Goal: Register for event/course

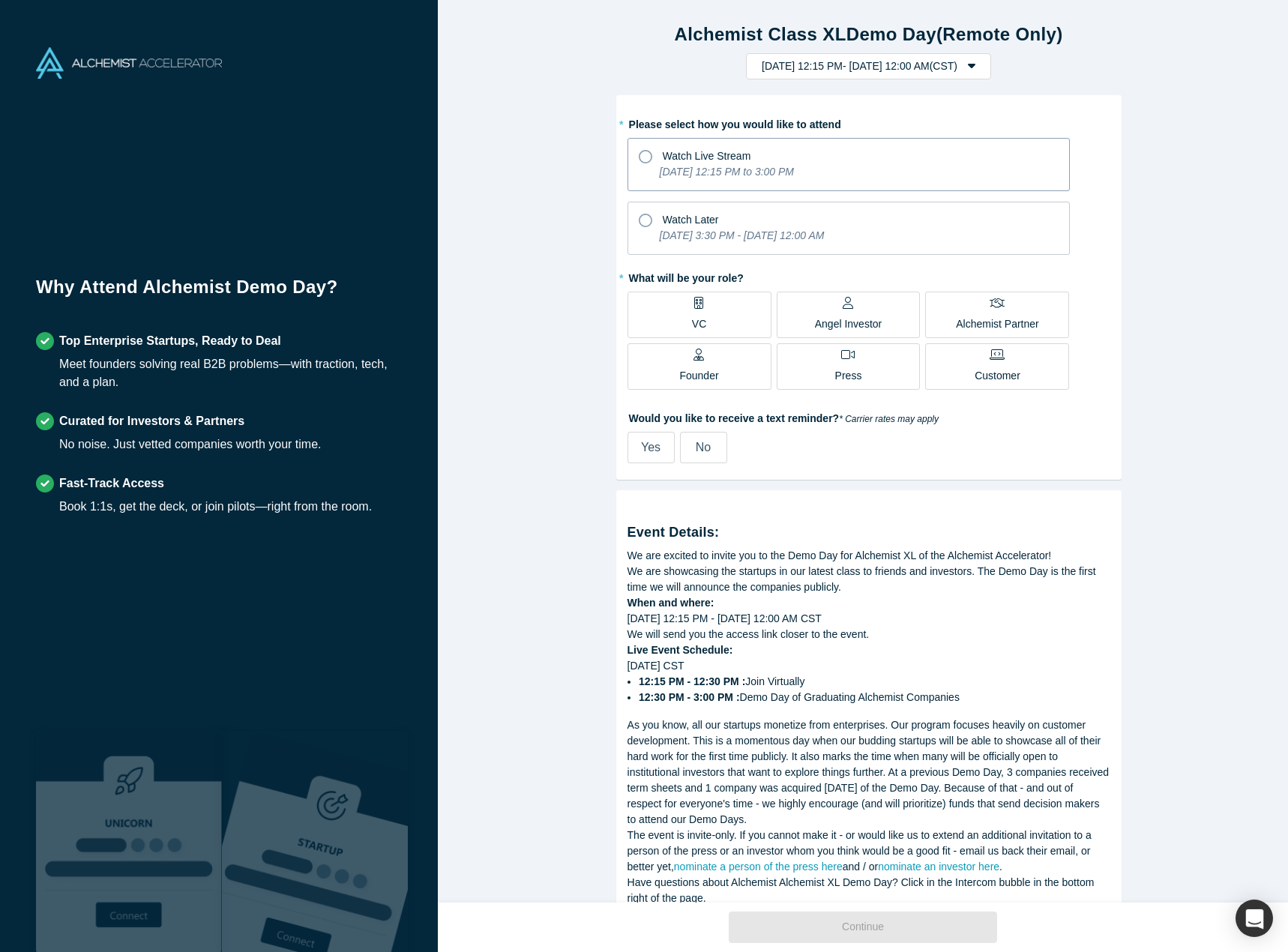
click at [715, 180] on p "[DATE] 12:15 PM to 3:00 PM" at bounding box center [726, 172] width 134 height 16
click at [0, 0] on input "Watch Live Stream [DATE] 12:15 PM to 3:00 PM" at bounding box center [0, 0] width 0 height 0
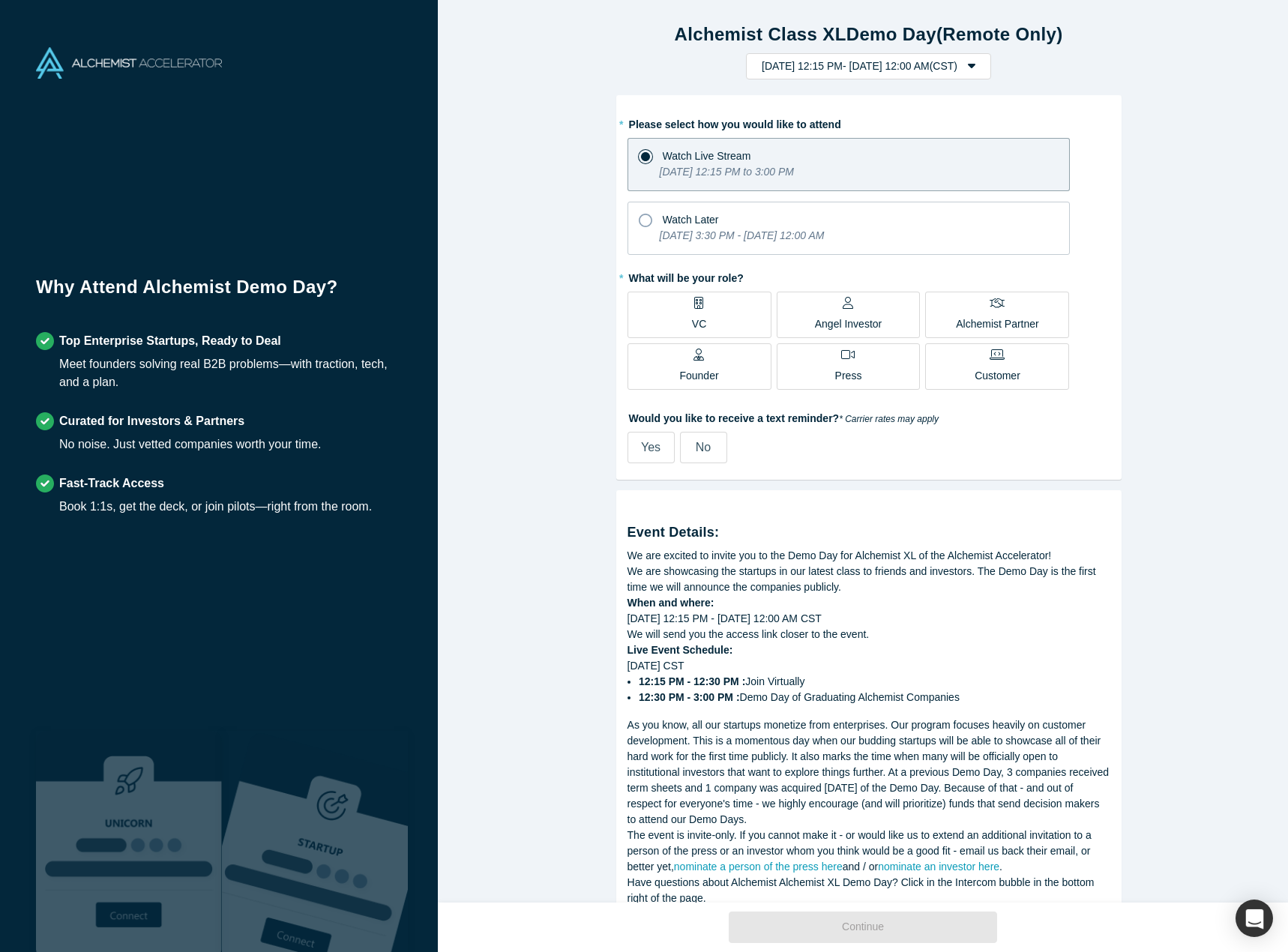
click at [729, 372] on label "Founder" at bounding box center [699, 366] width 144 height 46
click at [0, 0] on input "Founder" at bounding box center [0, 0] width 0 height 0
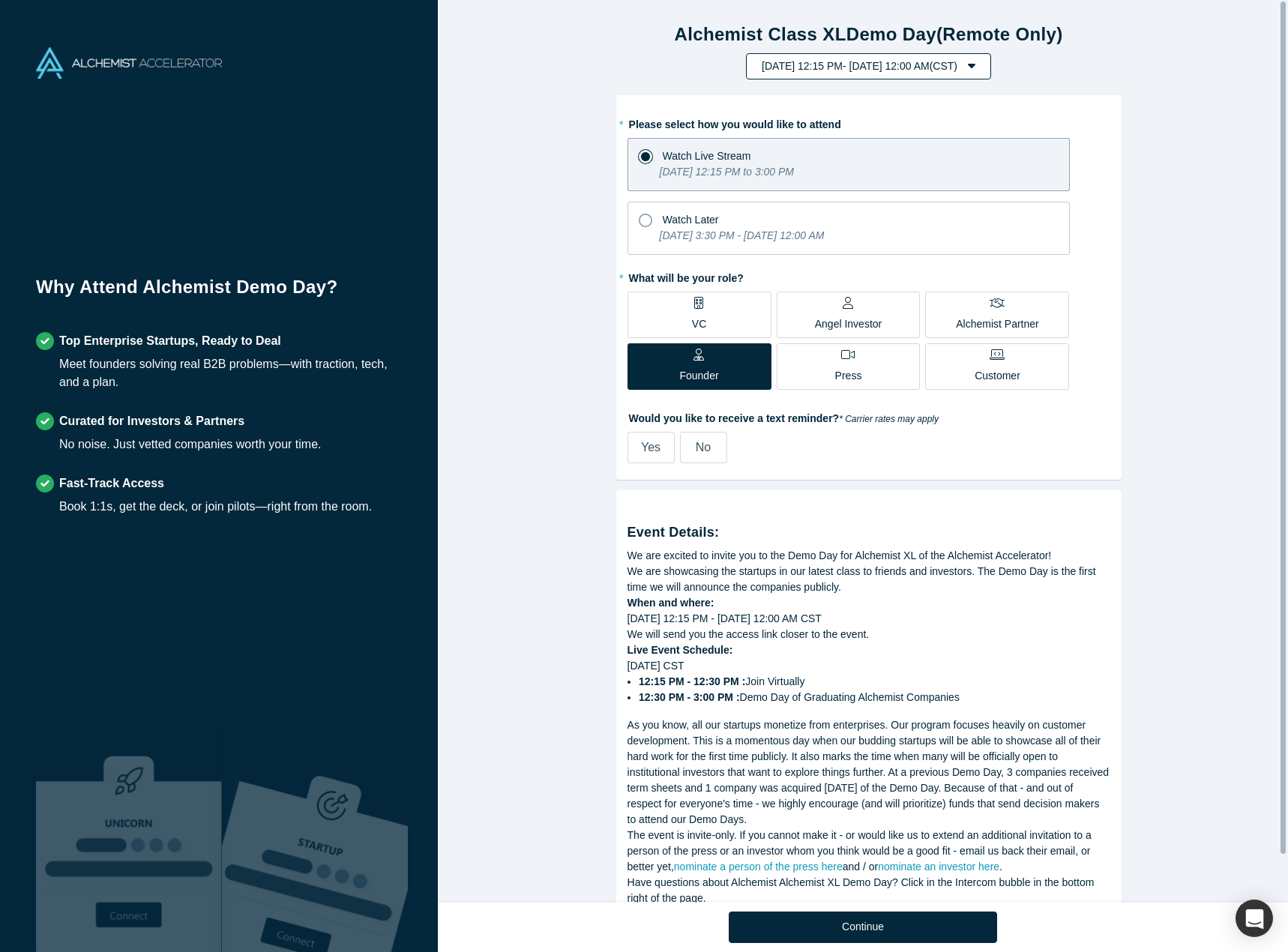
click at [991, 66] on button "[DATE] 12:15 PM - [DATE] 12:00 AM ( CST )" at bounding box center [868, 66] width 245 height 26
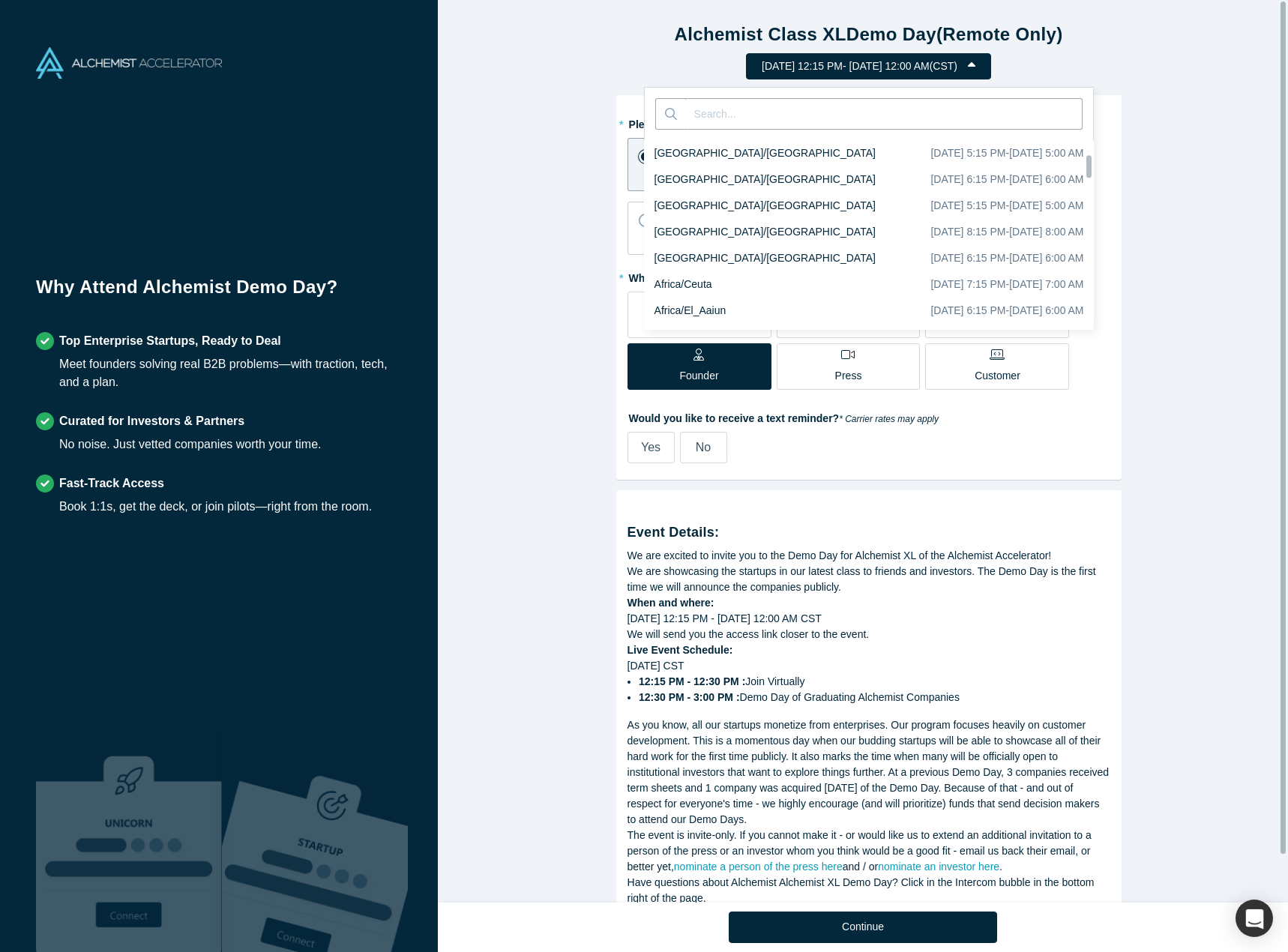
scroll to position [1259, 0]
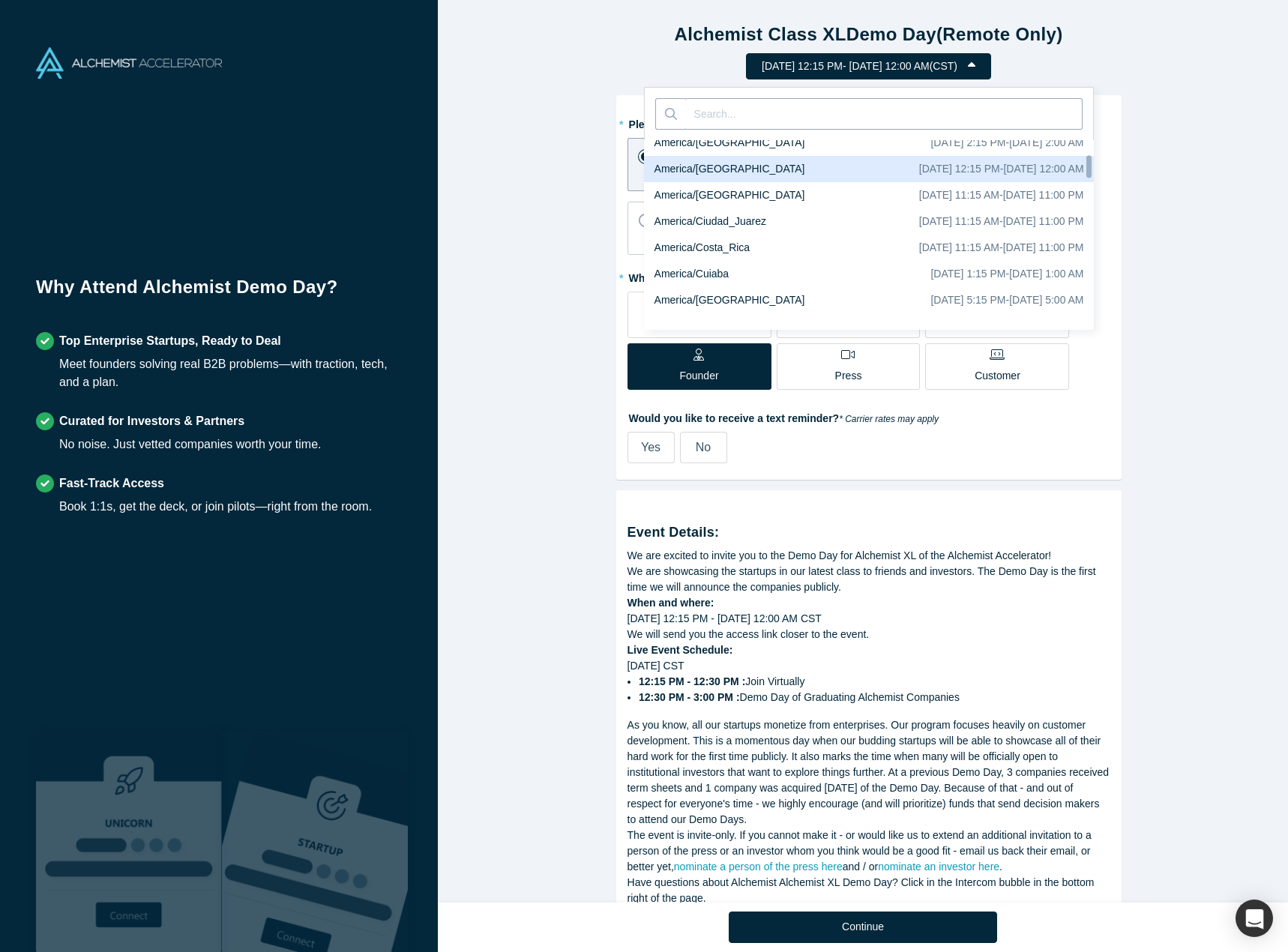
click at [1121, 49] on div "Alchemist Class XL Demo Day (Remote Only) [DATE] 12:15 PM - [DATE] 12:00 AM ( C…" at bounding box center [868, 50] width 862 height 59
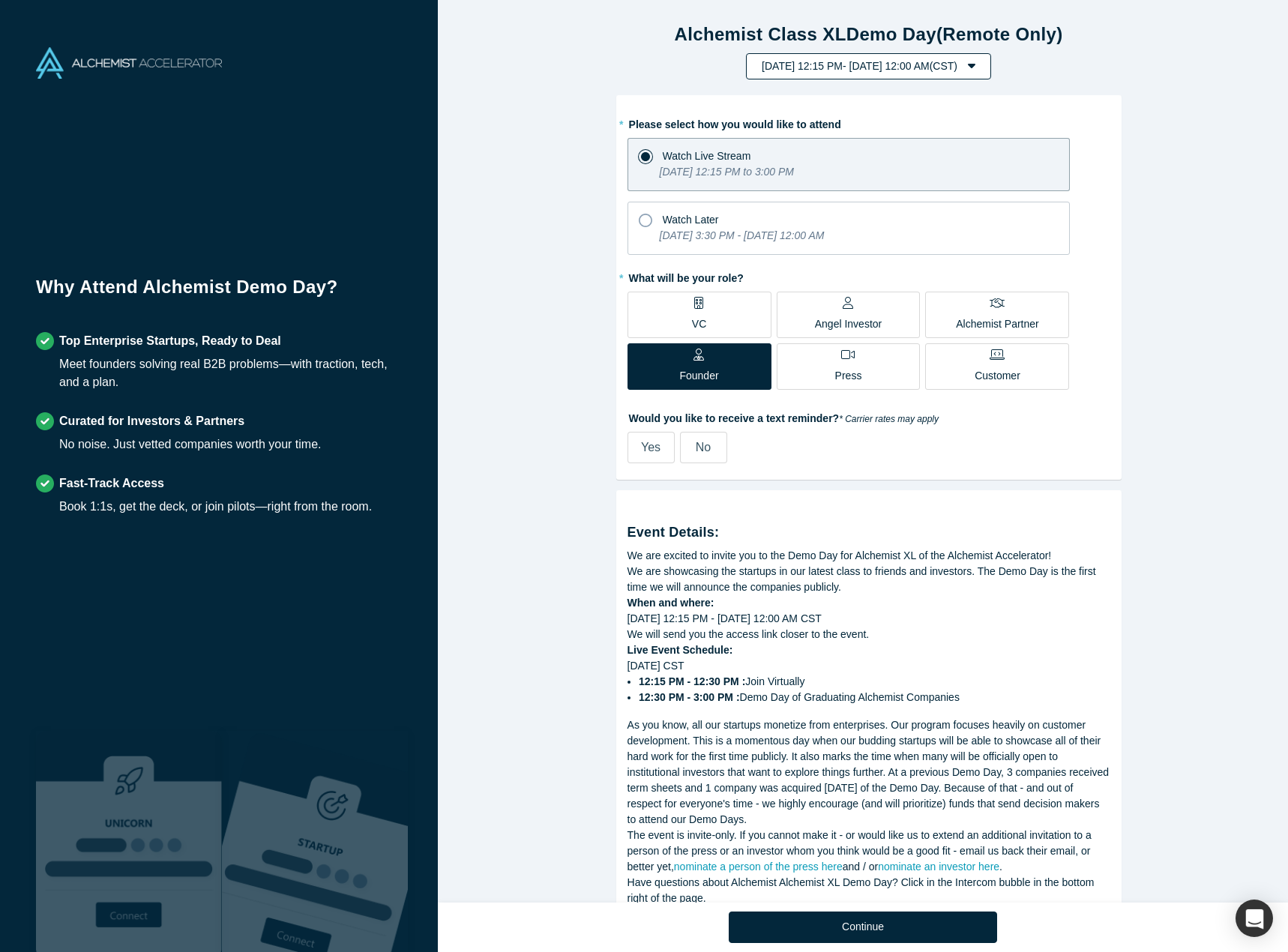
click at [991, 71] on button "[DATE] 12:15 PM - [DATE] 12:00 AM ( CST )" at bounding box center [868, 66] width 245 height 26
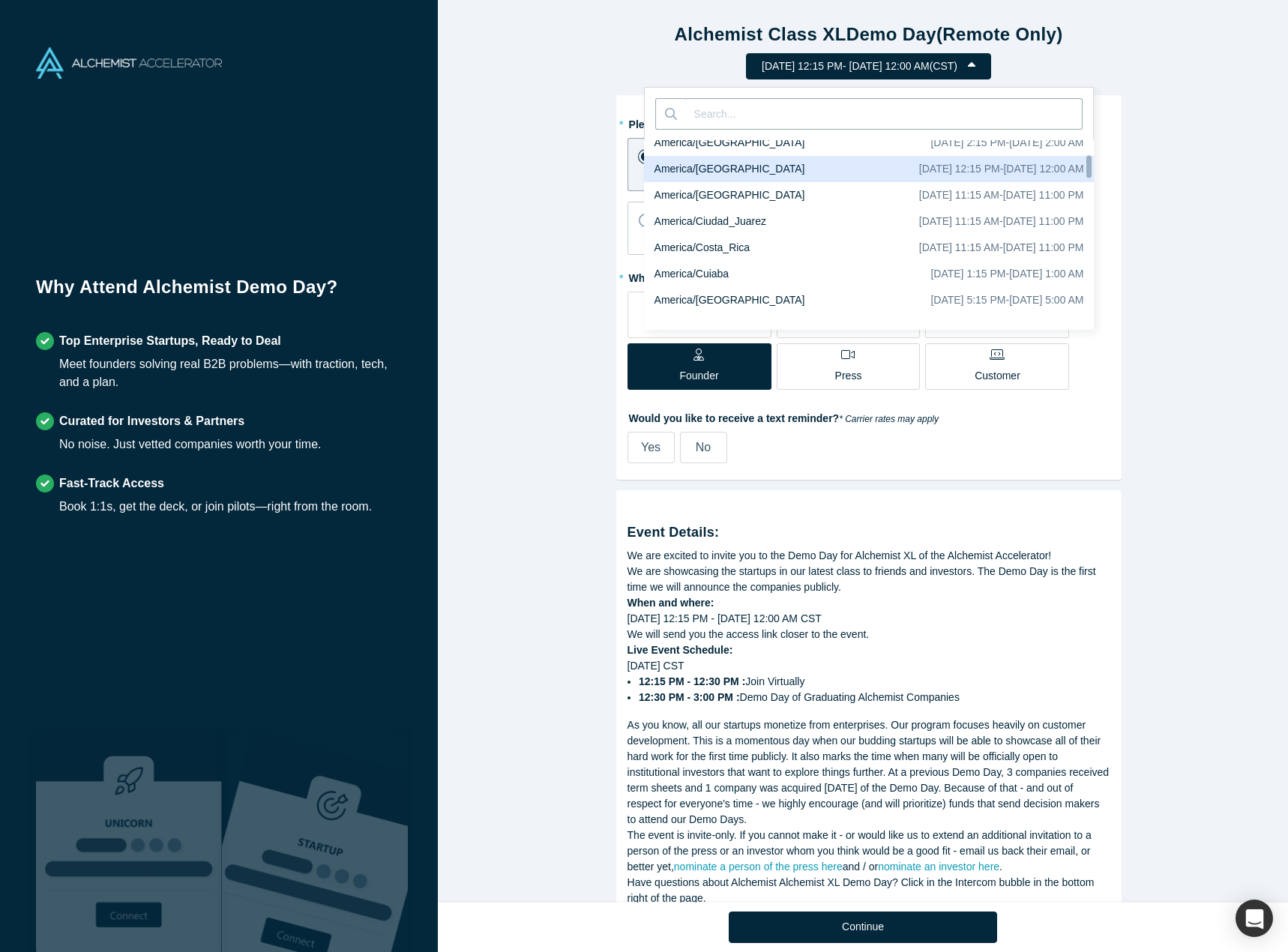
click at [1177, 157] on div "Alchemist Class XL Demo Day (Remote Only) [DATE] 12:15 PM - [DATE] 12:00 AM ( C…" at bounding box center [868, 457] width 862 height 914
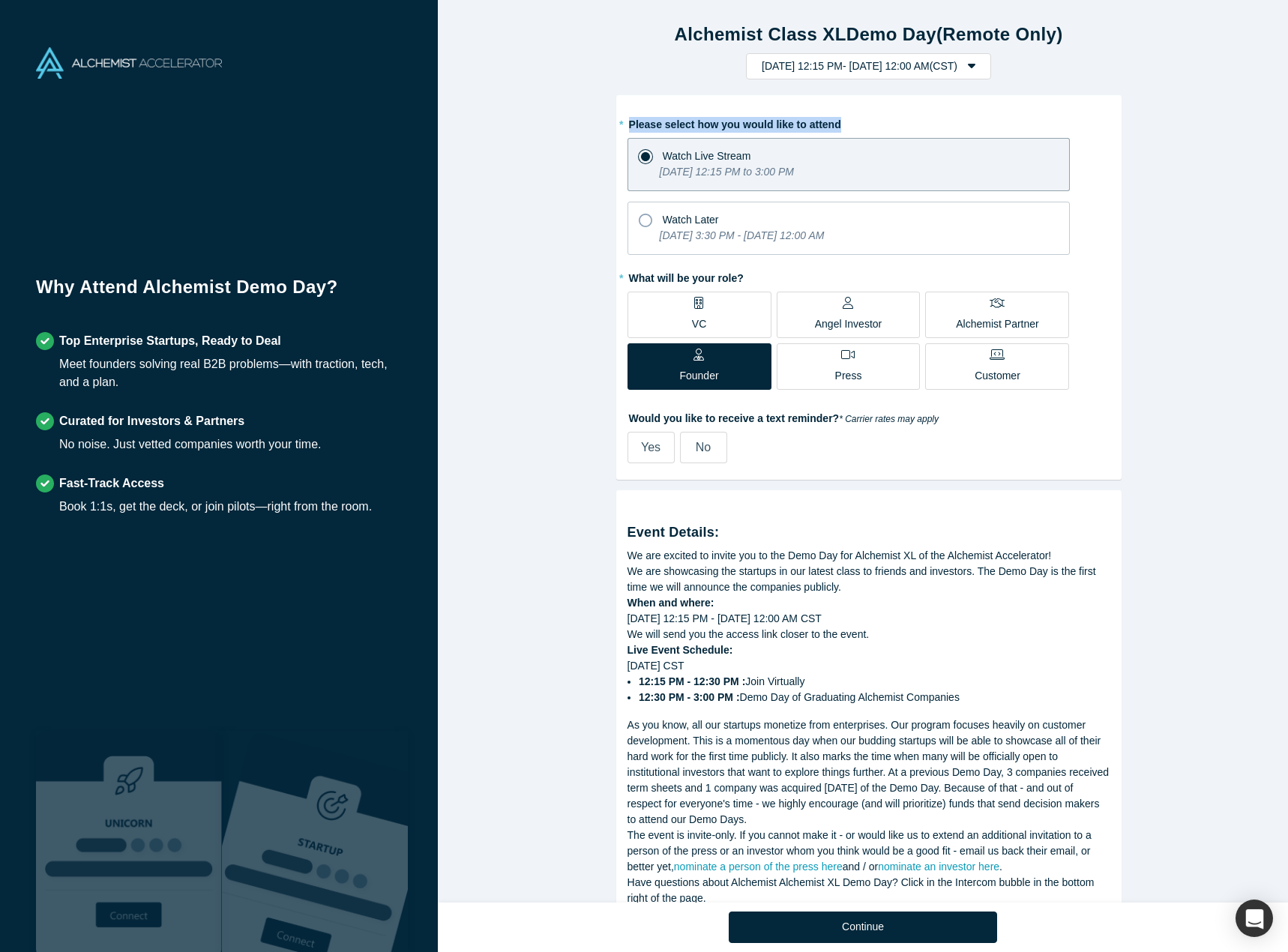
drag, startPoint x: 620, startPoint y: 128, endPoint x: 836, endPoint y: 115, distance: 216.4
click at [836, 115] on div "* Please select how you would like to attend Watch Live Stream [DATE] 12:15 PM …" at bounding box center [869, 287] width 505 height 385
click at [836, 115] on label "* Please select how you would like to attend" at bounding box center [869, 122] width 483 height 21
drag, startPoint x: 700, startPoint y: 123, endPoint x: 801, endPoint y: 123, distance: 101.0
click at [801, 123] on label "* Please select how you would like to attend" at bounding box center [869, 122] width 483 height 21
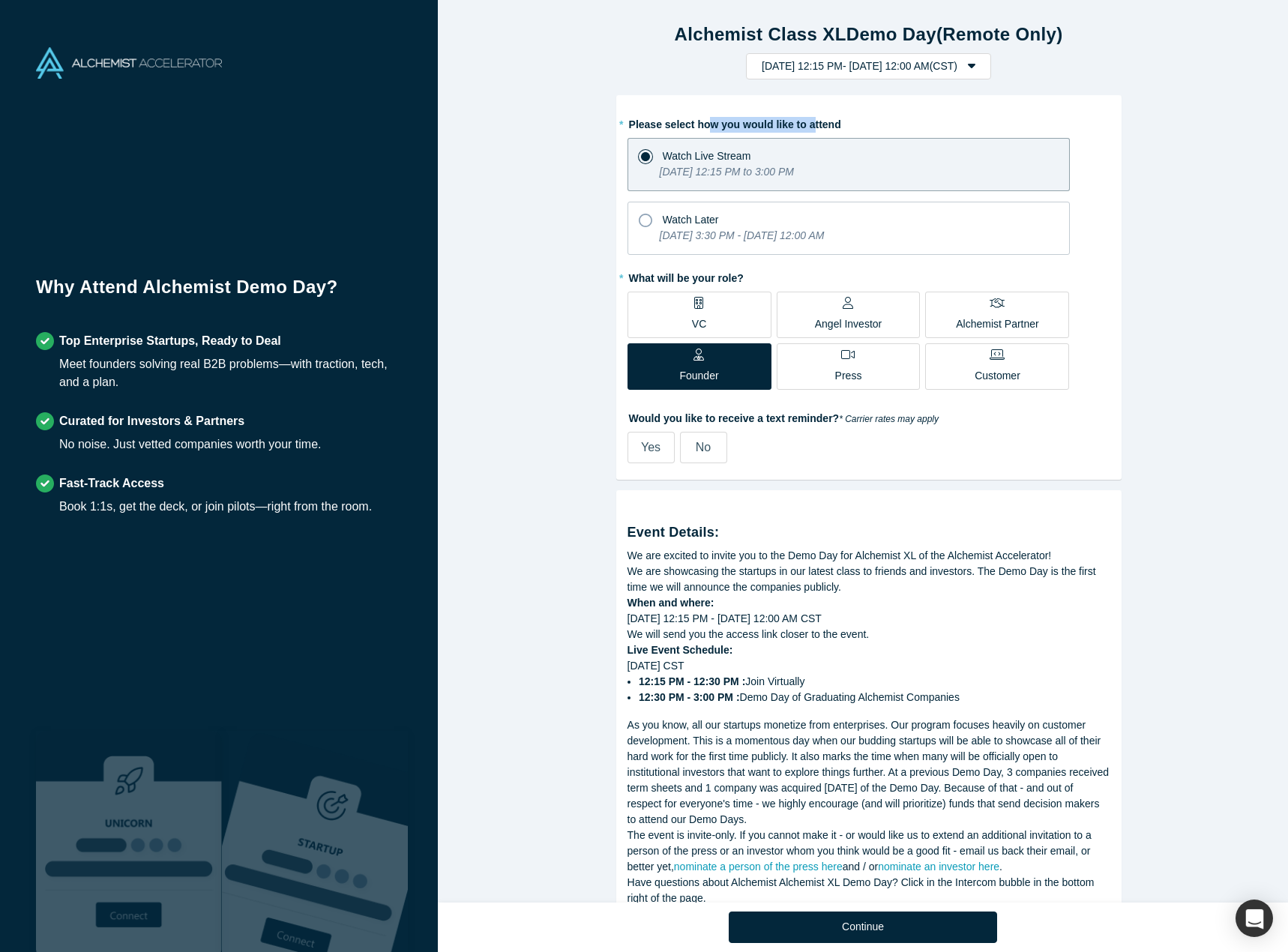
click at [801, 123] on label "* Please select how you would like to attend" at bounding box center [869, 122] width 483 height 21
drag, startPoint x: 842, startPoint y: 126, endPoint x: 811, endPoint y: 116, distance: 32.6
click at [811, 116] on label "* Please select how you would like to attend" at bounding box center [869, 122] width 483 height 21
drag, startPoint x: 811, startPoint y: 116, endPoint x: 830, endPoint y: 126, distance: 21.5
click at [811, 116] on label "* Please select how you would like to attend" at bounding box center [869, 122] width 483 height 21
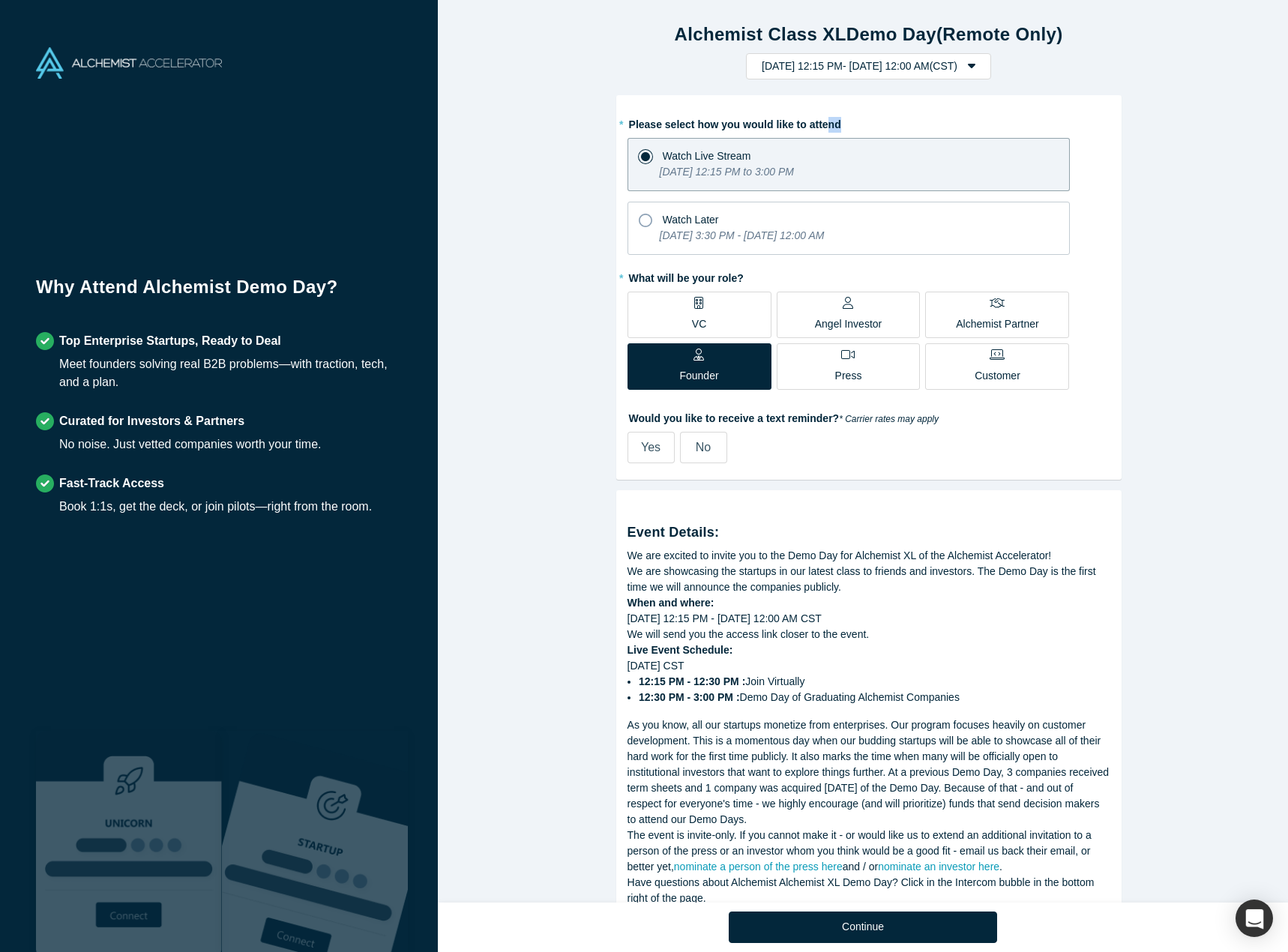
click at [834, 129] on label "* Please select how you would like to attend" at bounding box center [869, 122] width 483 height 21
drag, startPoint x: 829, startPoint y: 129, endPoint x: 624, endPoint y: 122, distance: 205.1
click at [627, 122] on label "* Please select how you would like to attend" at bounding box center [869, 122] width 483 height 21
click at [636, 122] on label "* Please select how you would like to attend" at bounding box center [869, 122] width 483 height 21
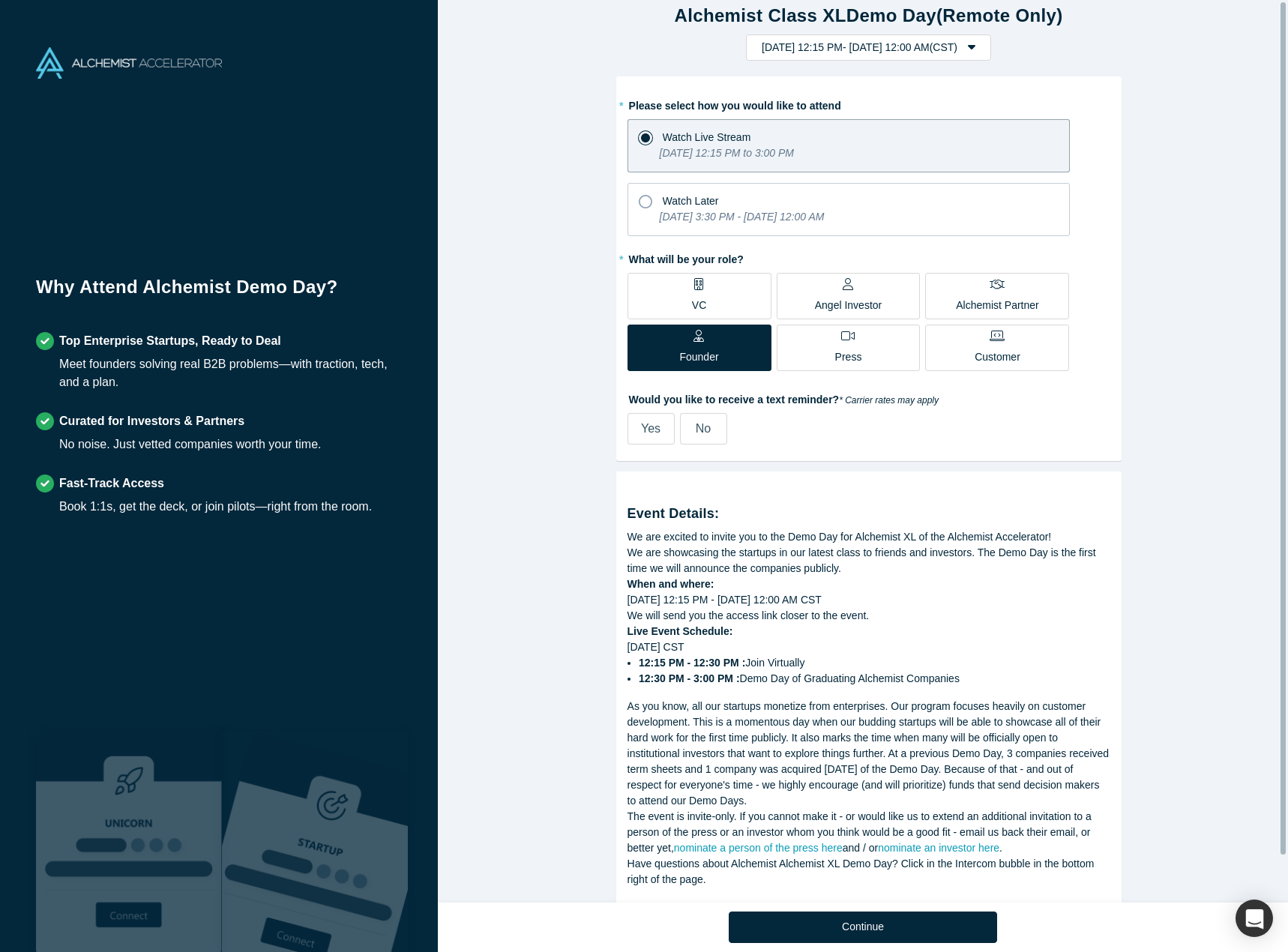
scroll to position [50, 0]
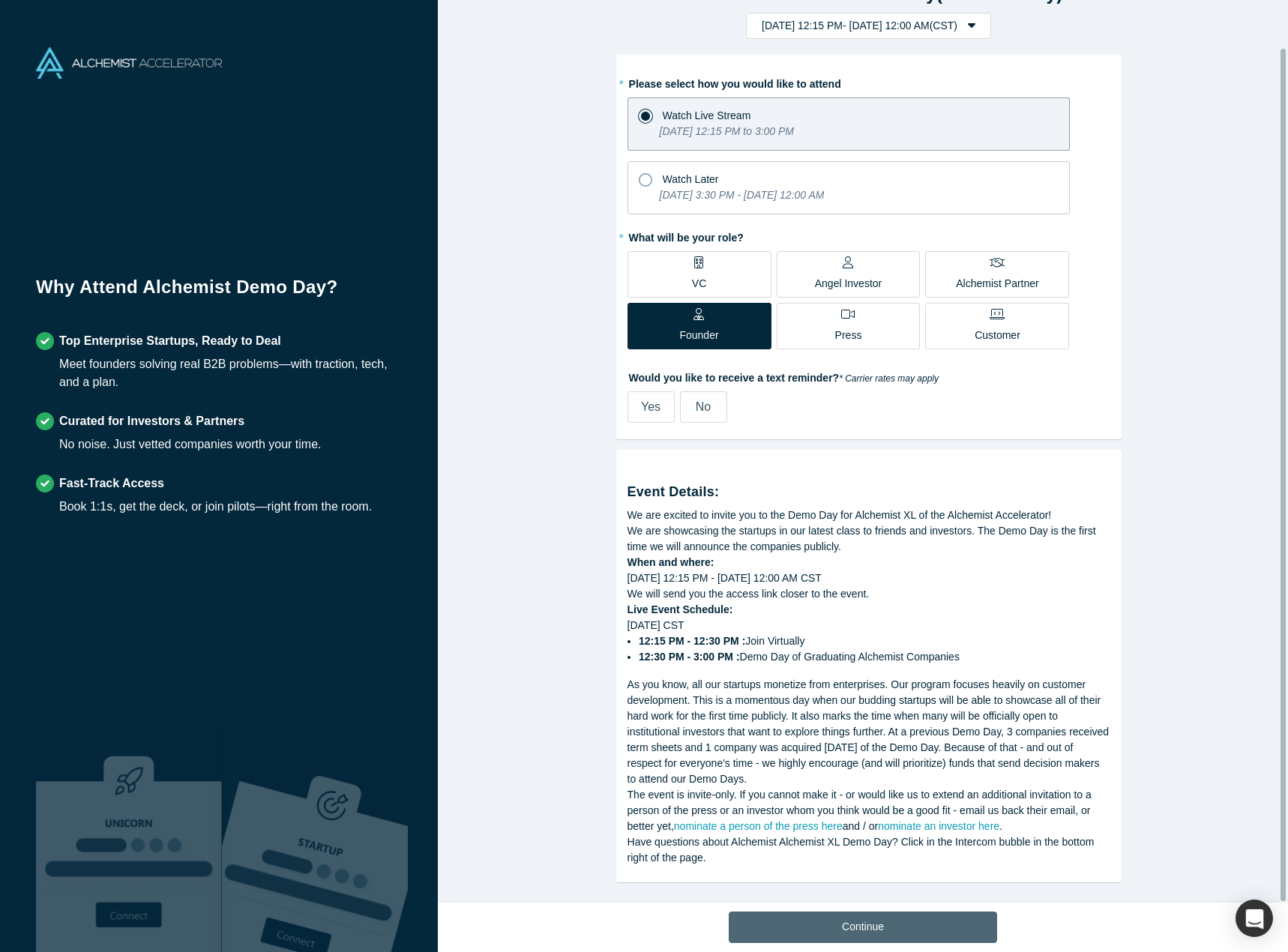
click at [837, 932] on button "Continue" at bounding box center [862, 928] width 268 height 31
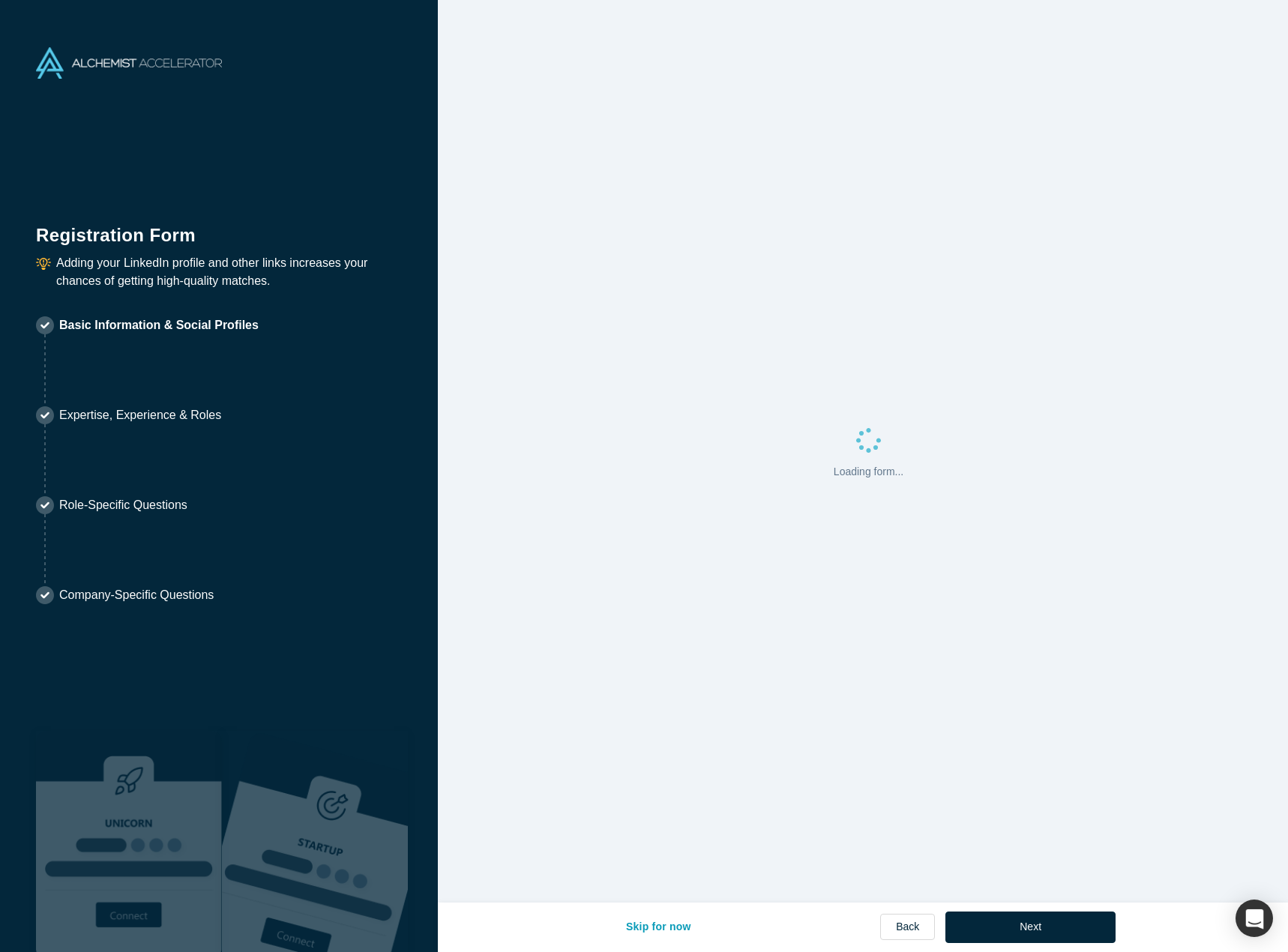
select select "US"
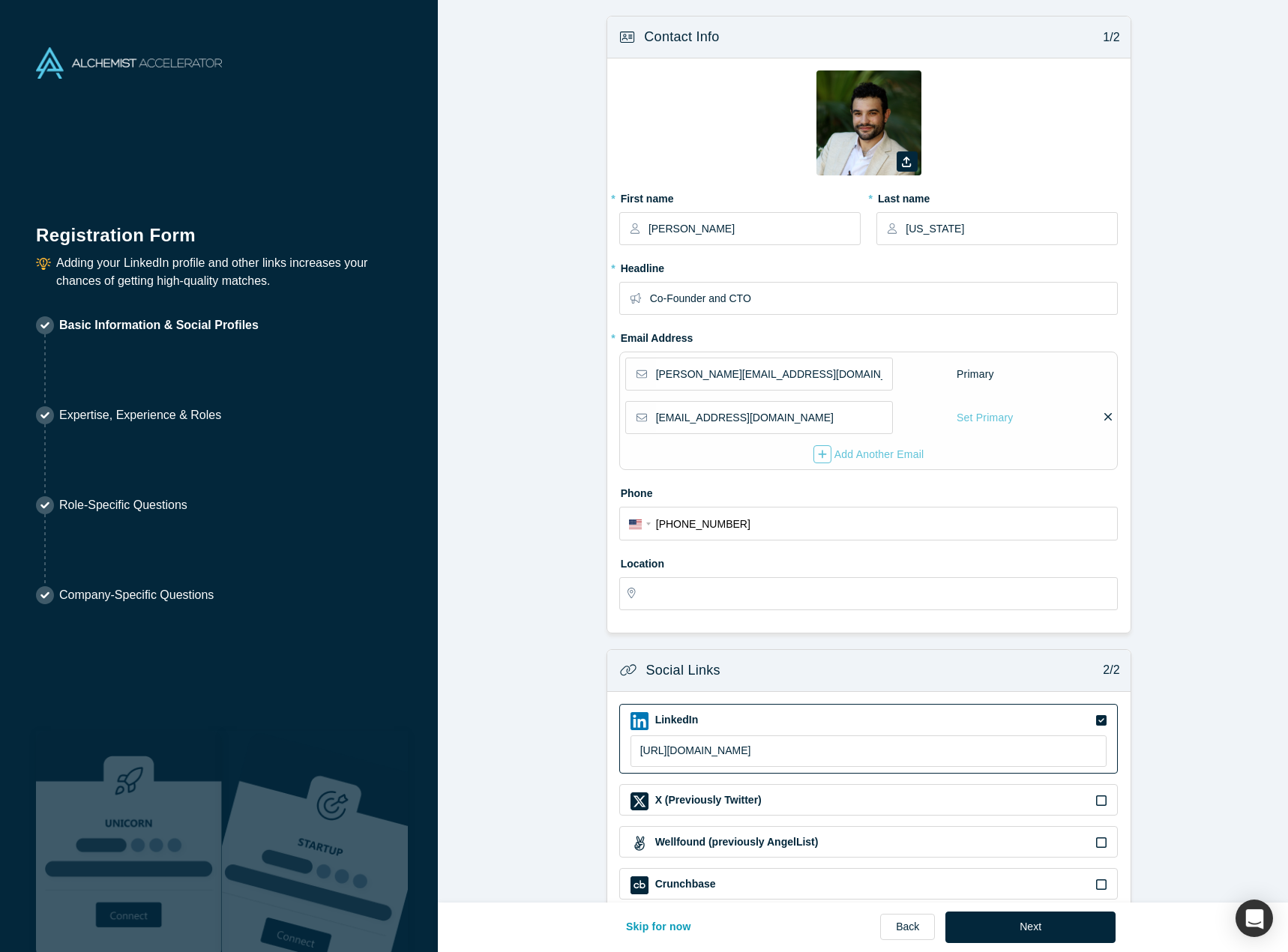
type input "[GEOGRAPHIC_DATA], [GEOGRAPHIC_DATA], [GEOGRAPHIC_DATA]"
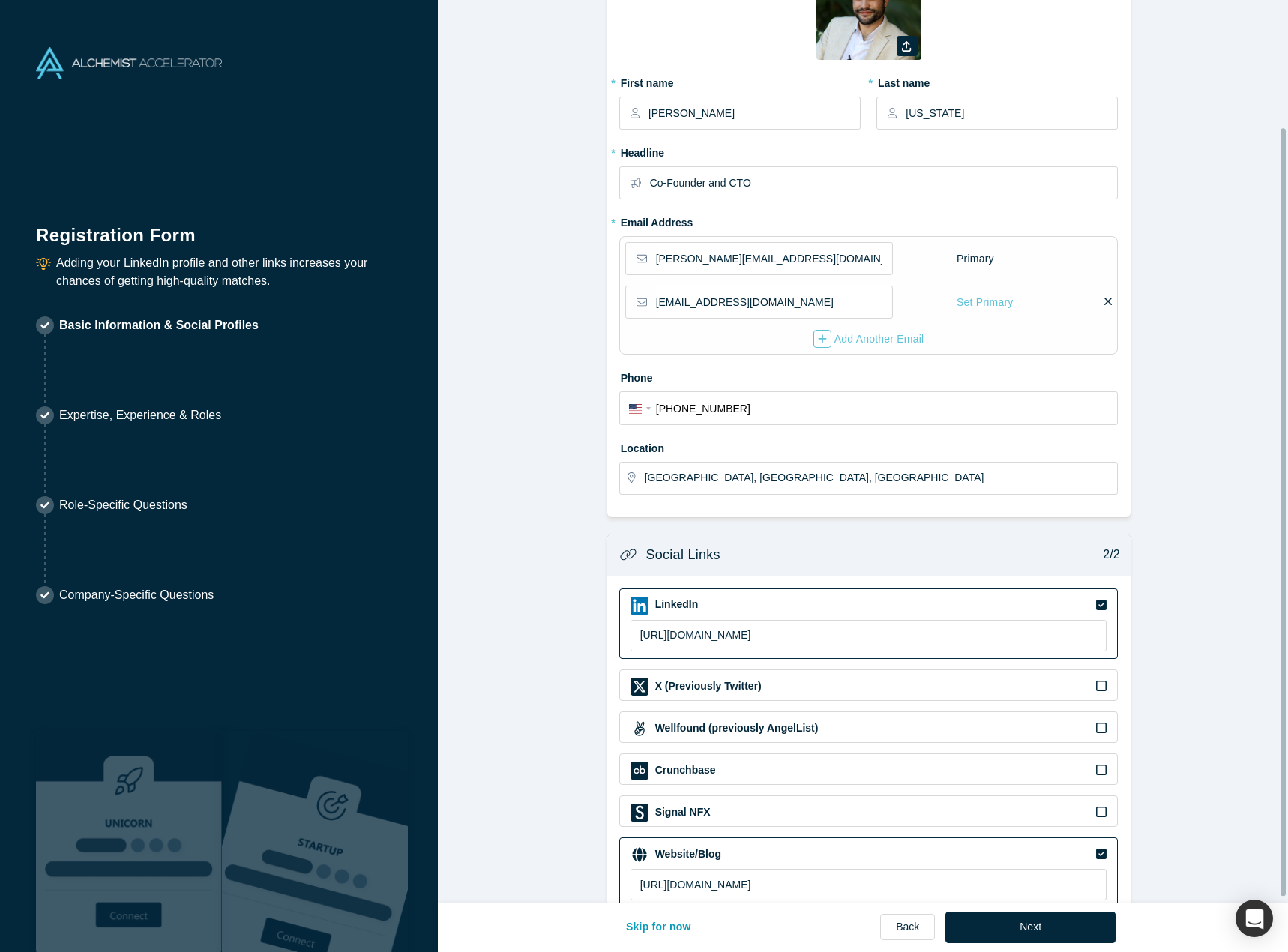
scroll to position [156, 0]
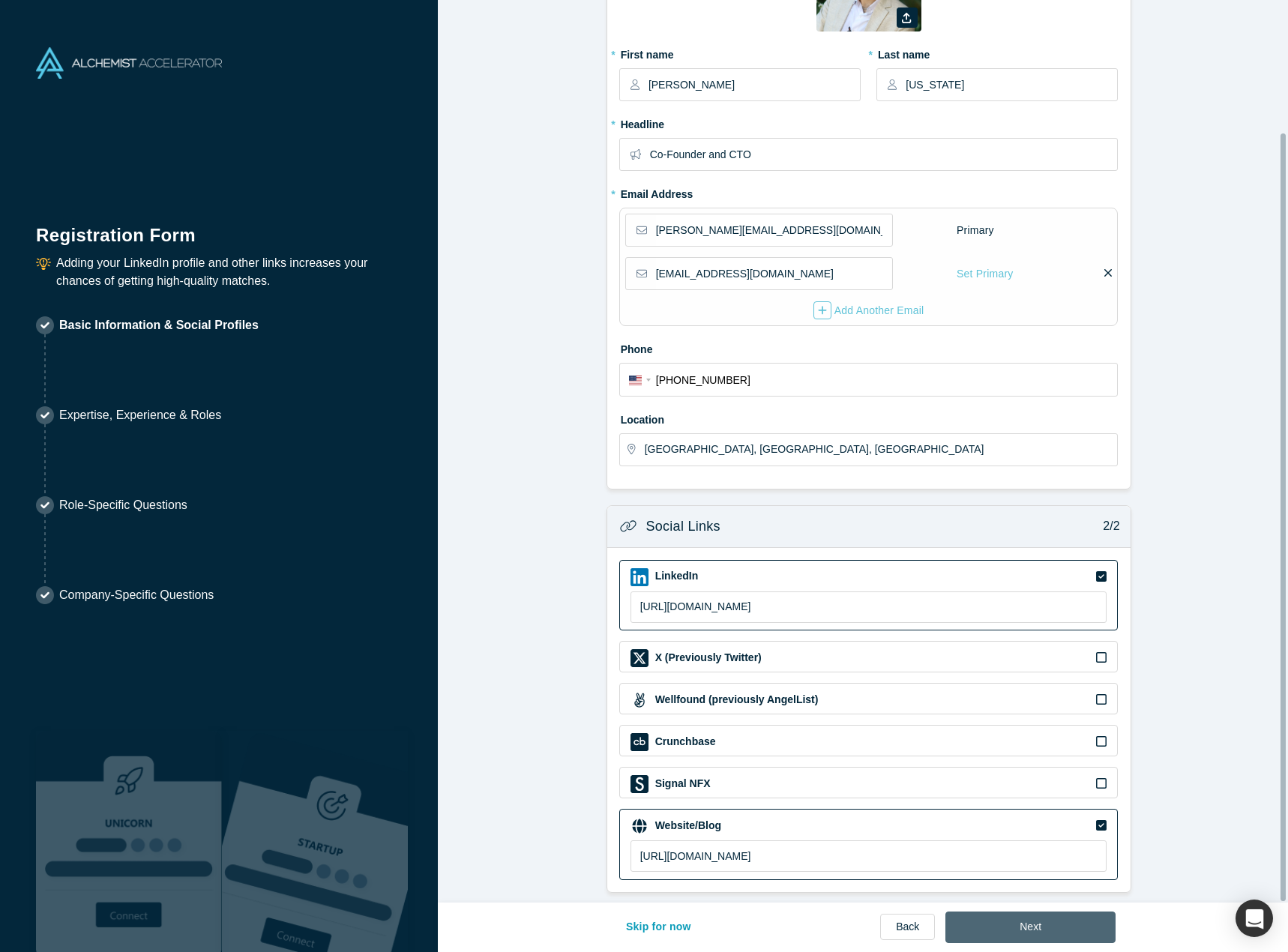
click at [1054, 917] on button "Next" at bounding box center [1030, 928] width 170 height 31
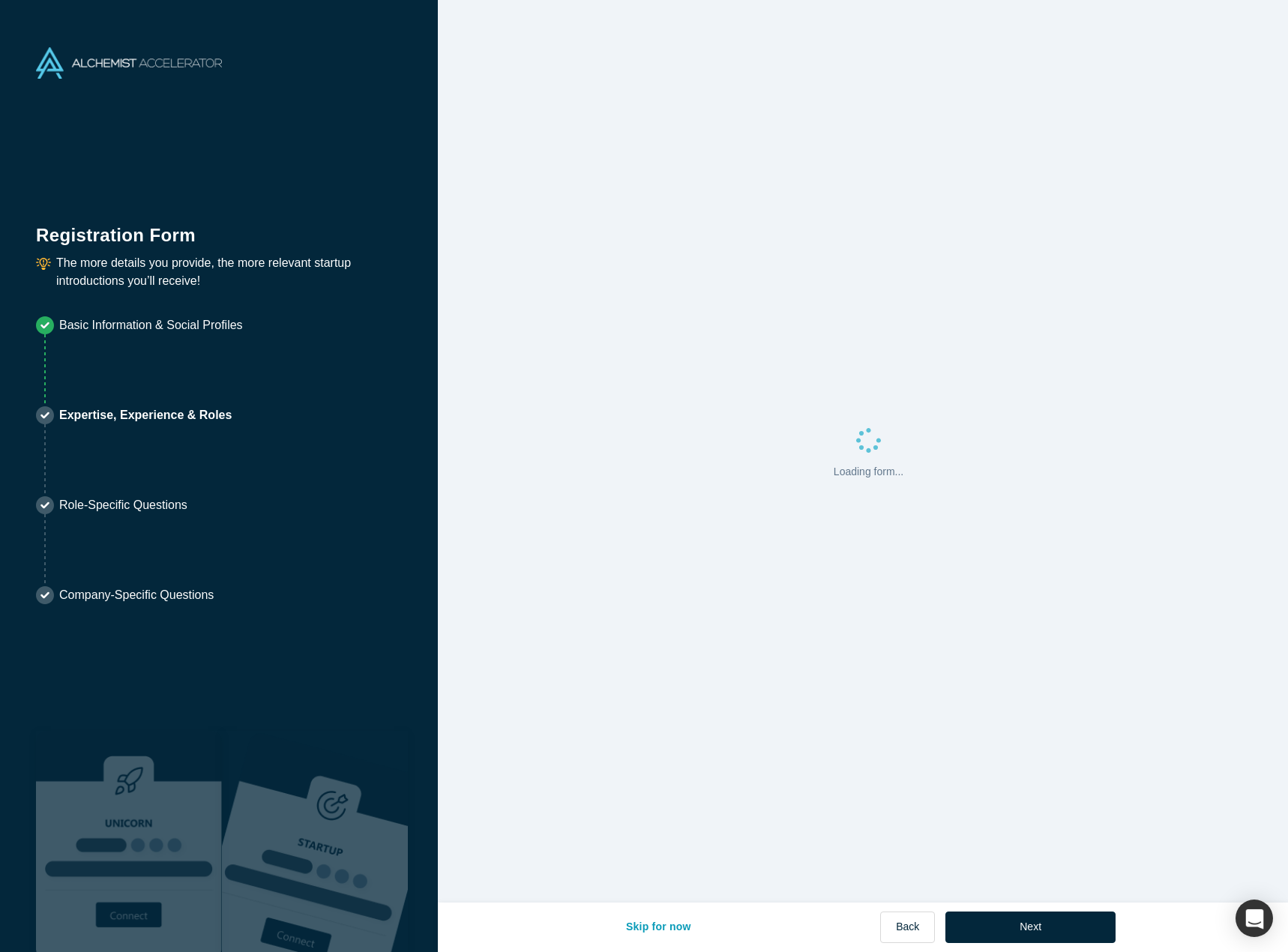
scroll to position [0, 0]
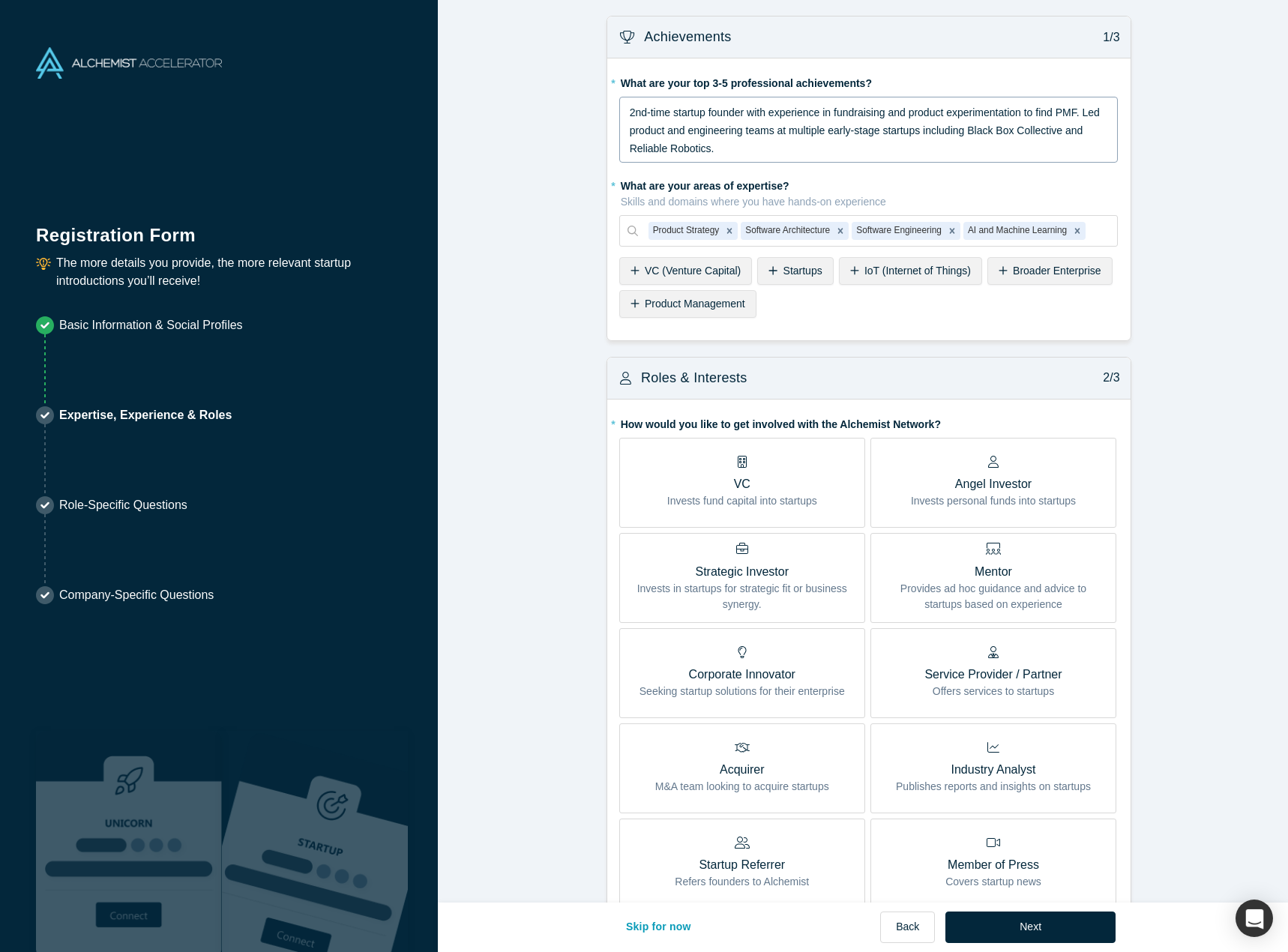
click at [747, 147] on div "2nd-time startup founder with experience in fundraising and product experimenta…" at bounding box center [869, 130] width 479 height 54
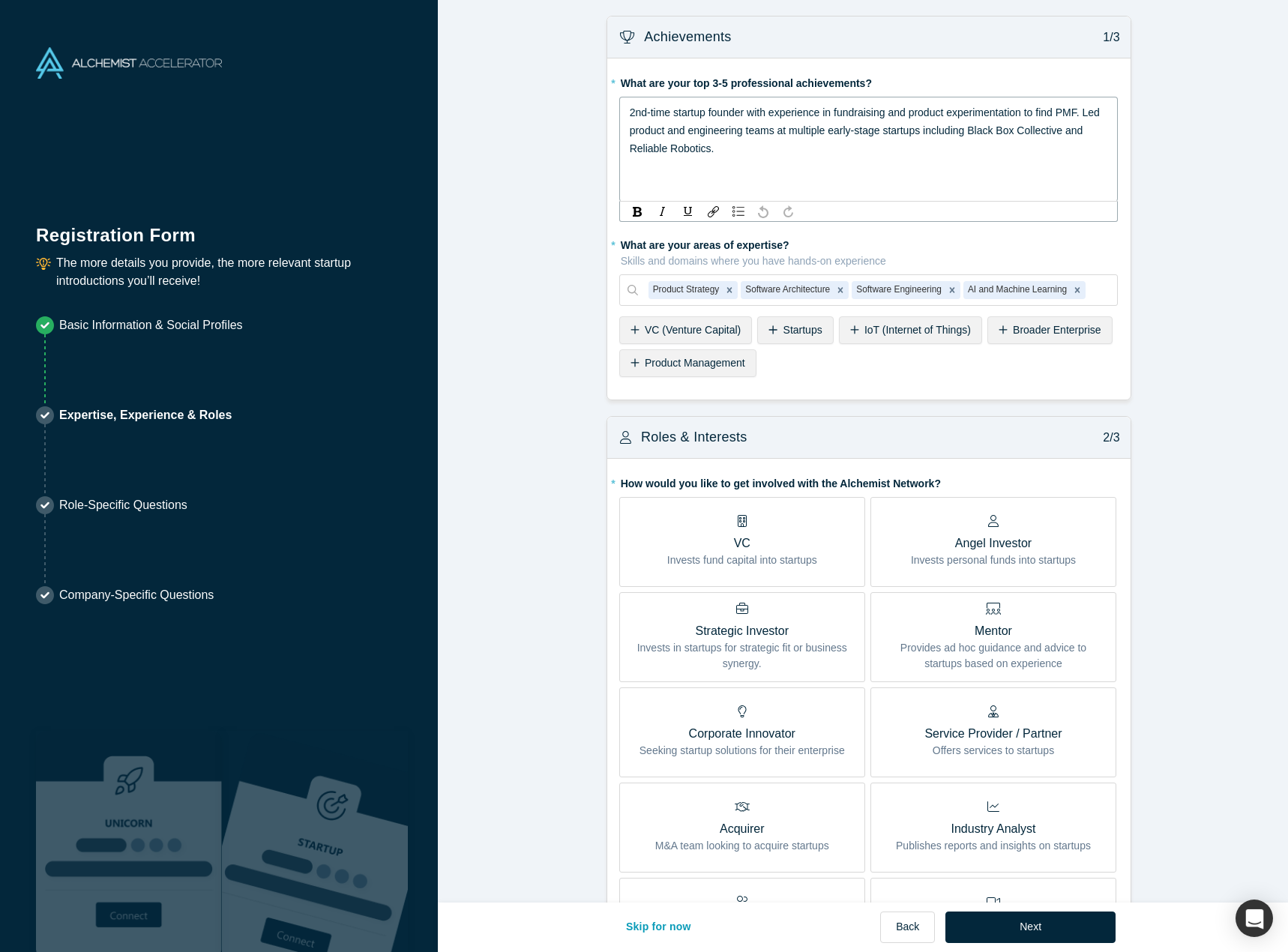
click at [530, 159] on form "Achievements 1/3 * What are your top 3-5 professional achievements? 2nd-time st…" at bounding box center [868, 751] width 862 height 1472
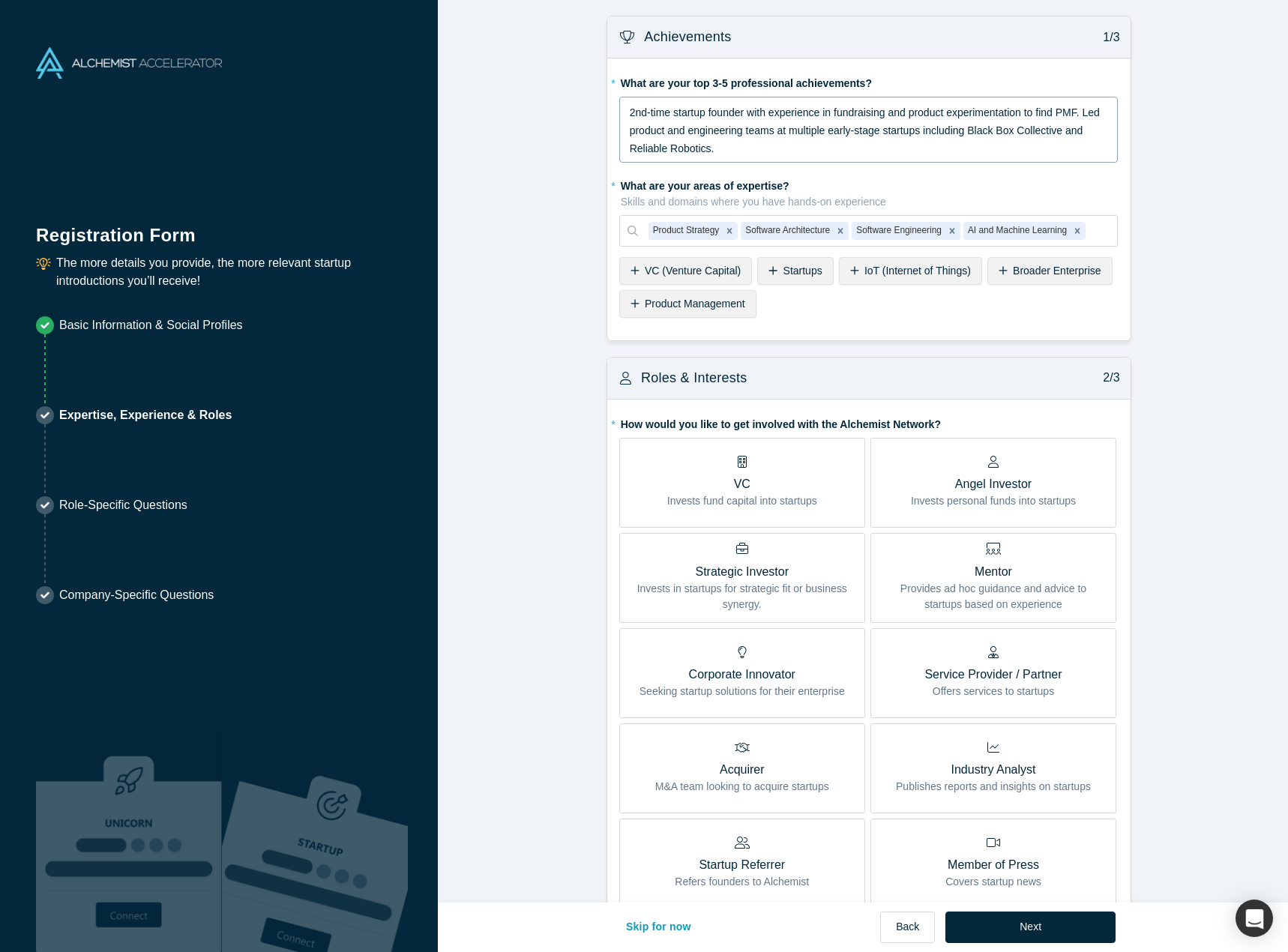
click at [747, 148] on div "2nd-time startup founder with experience in fundraising and product experimenta…" at bounding box center [869, 130] width 479 height 54
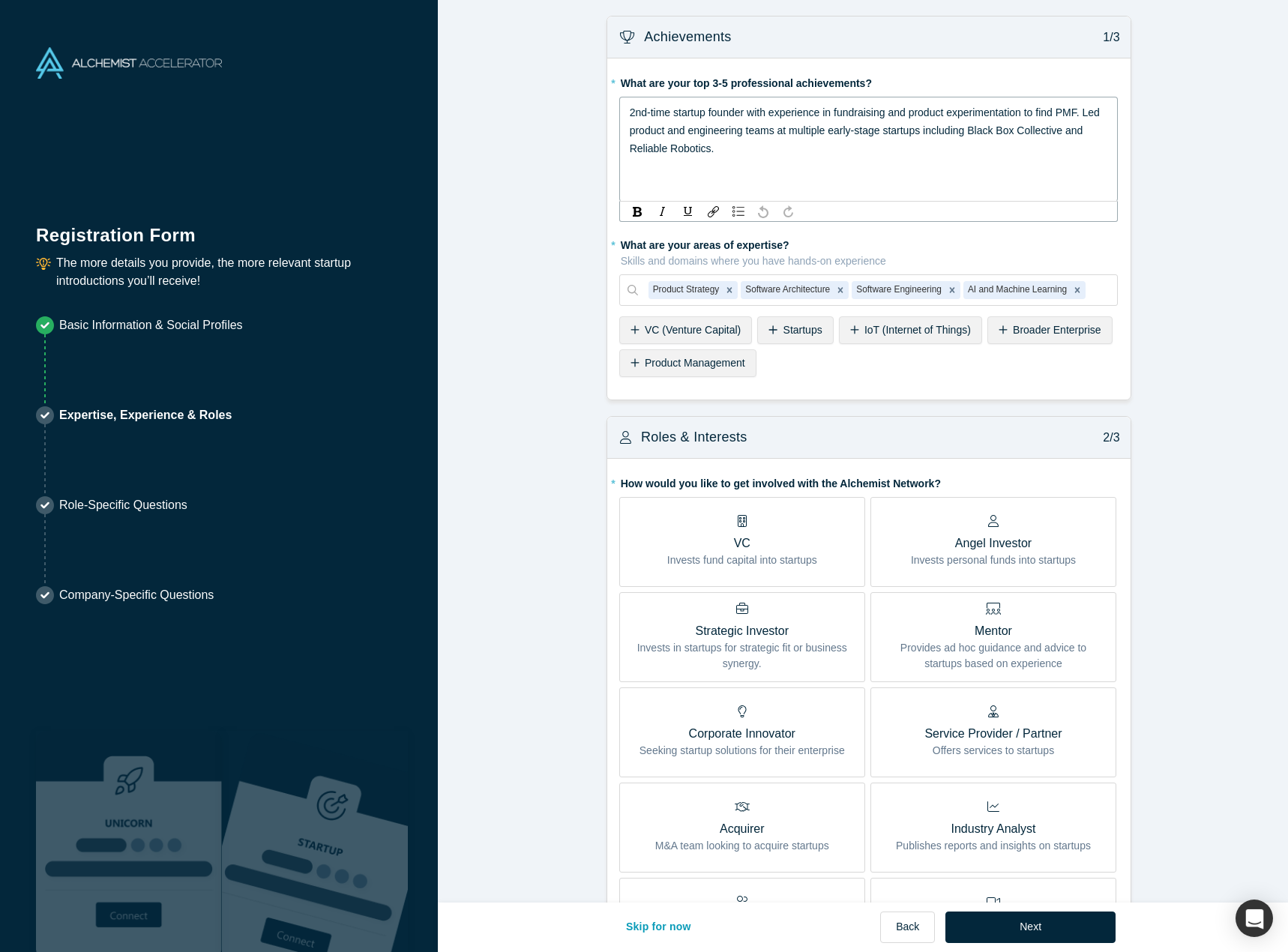
click at [525, 150] on form "Achievements 1/3 * What are your top 3-5 professional achievements? 2nd-time st…" at bounding box center [868, 751] width 862 height 1472
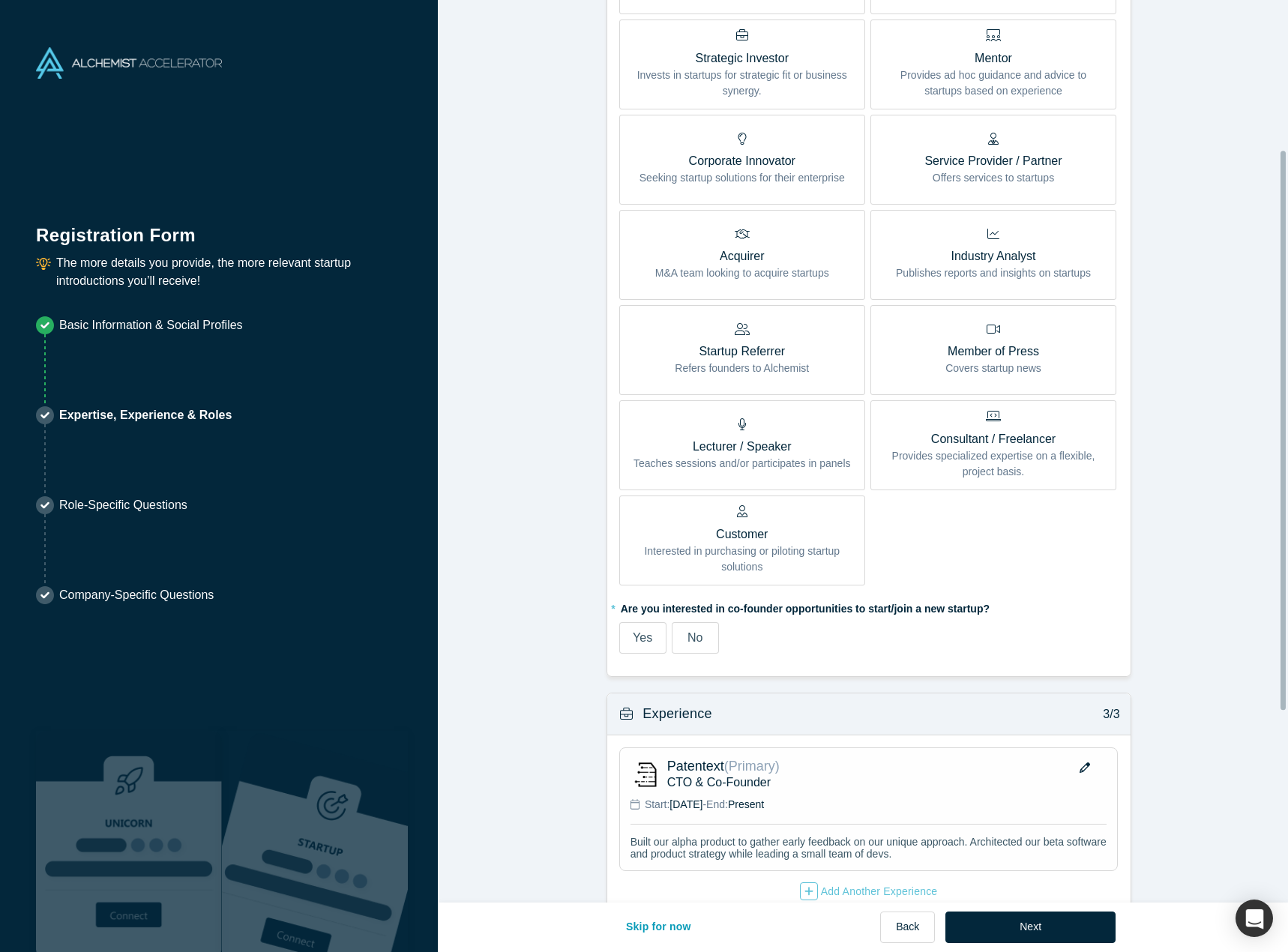
scroll to position [550, 0]
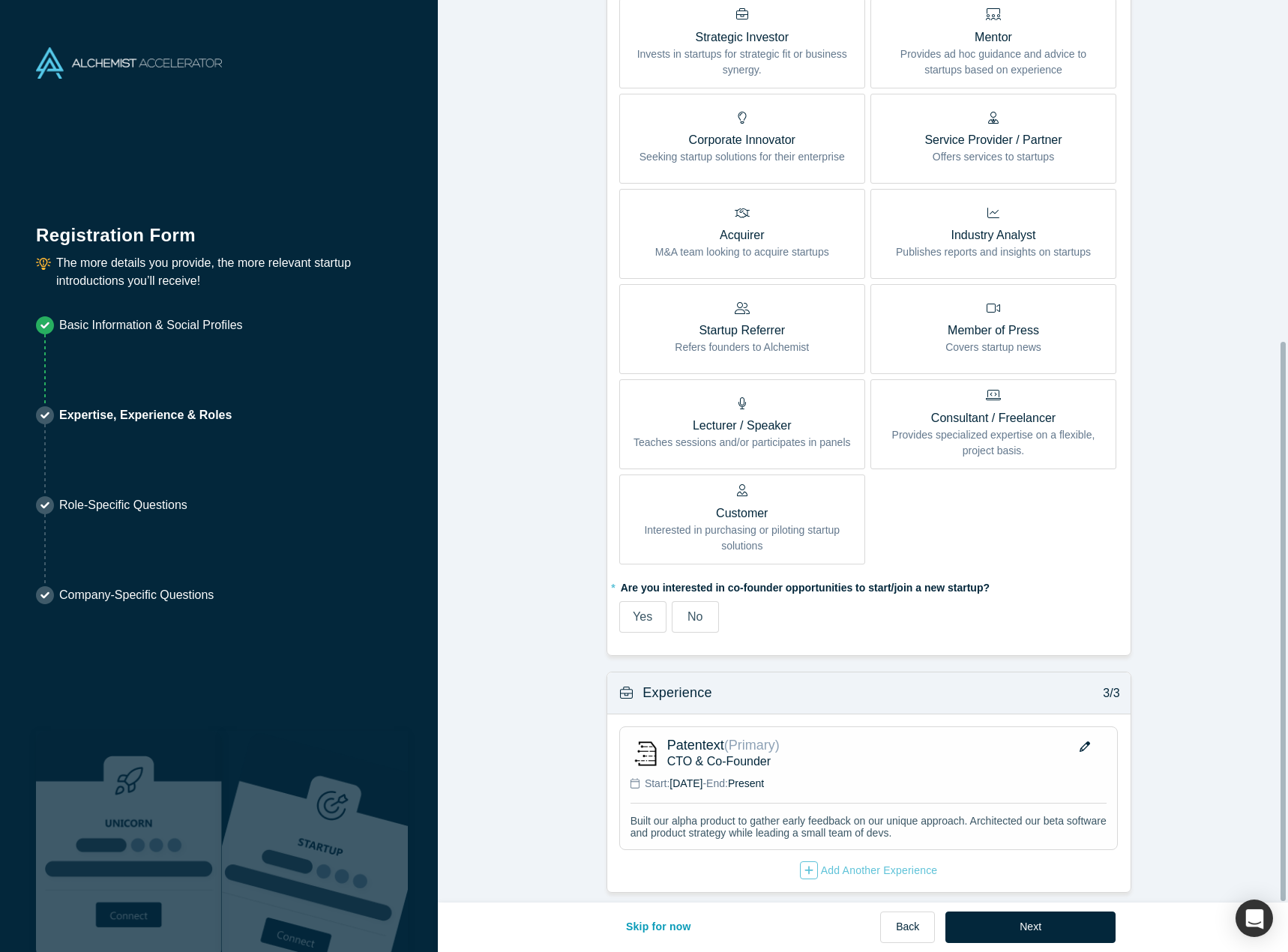
drag, startPoint x: 1285, startPoint y: 59, endPoint x: 1262, endPoint y: 510, distance: 451.6
click at [1262, 510] on div "Achievements 1/3 * What are your top 3-5 professional achievements? 2nd-time st…" at bounding box center [862, 451] width 850 height 903
drag, startPoint x: 735, startPoint y: 567, endPoint x: 863, endPoint y: 567, distance: 128.0
click at [863, 575] on label "* Are you interested in co-founder opportunities to start/join a new startup?" at bounding box center [869, 585] width 499 height 21
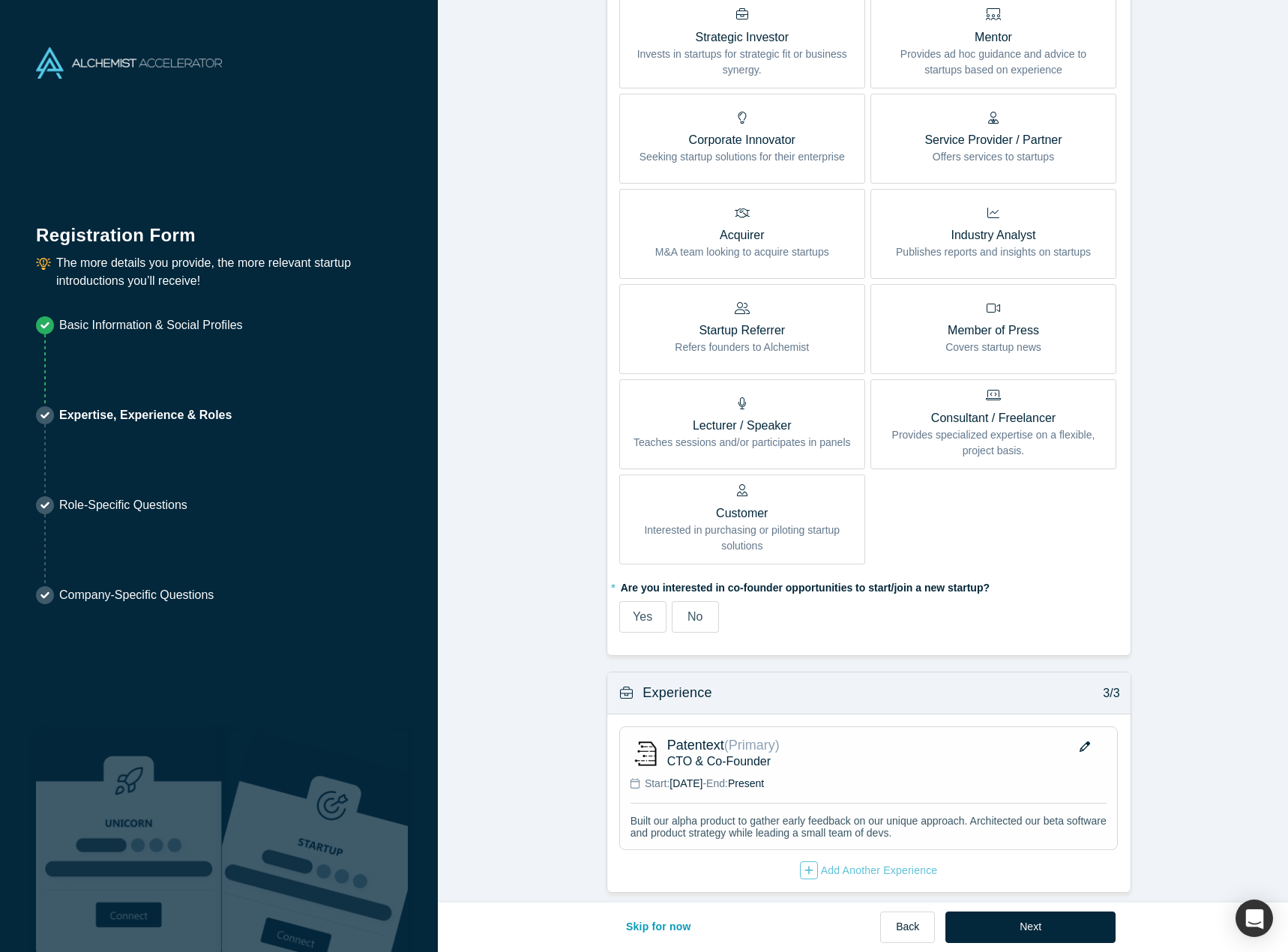
click at [693, 601] on label "No" at bounding box center [695, 617] width 47 height 31
click at [0, 0] on input "No" at bounding box center [0, 0] width 0 height 0
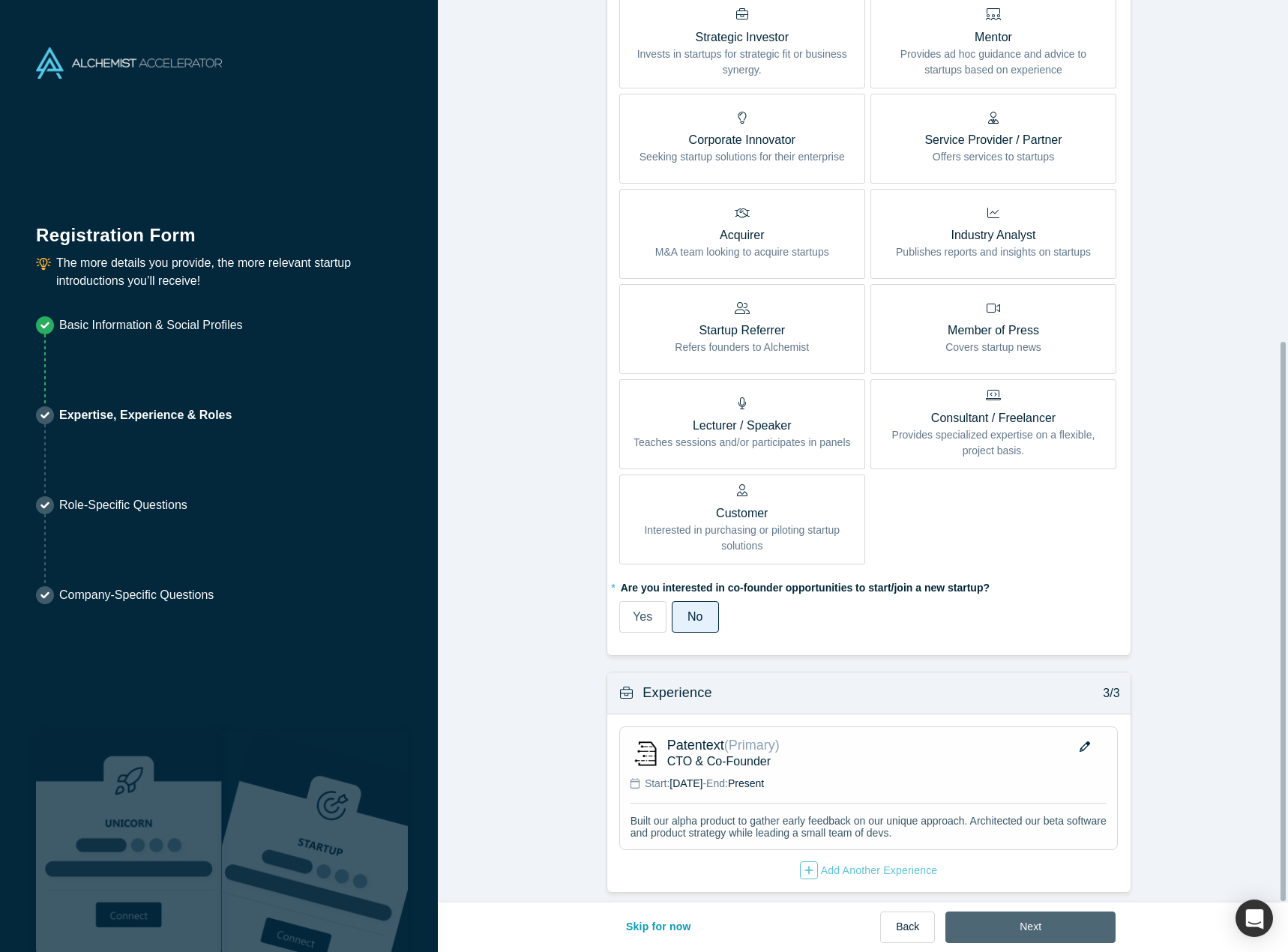
click at [1033, 933] on button "Next" at bounding box center [1030, 928] width 170 height 31
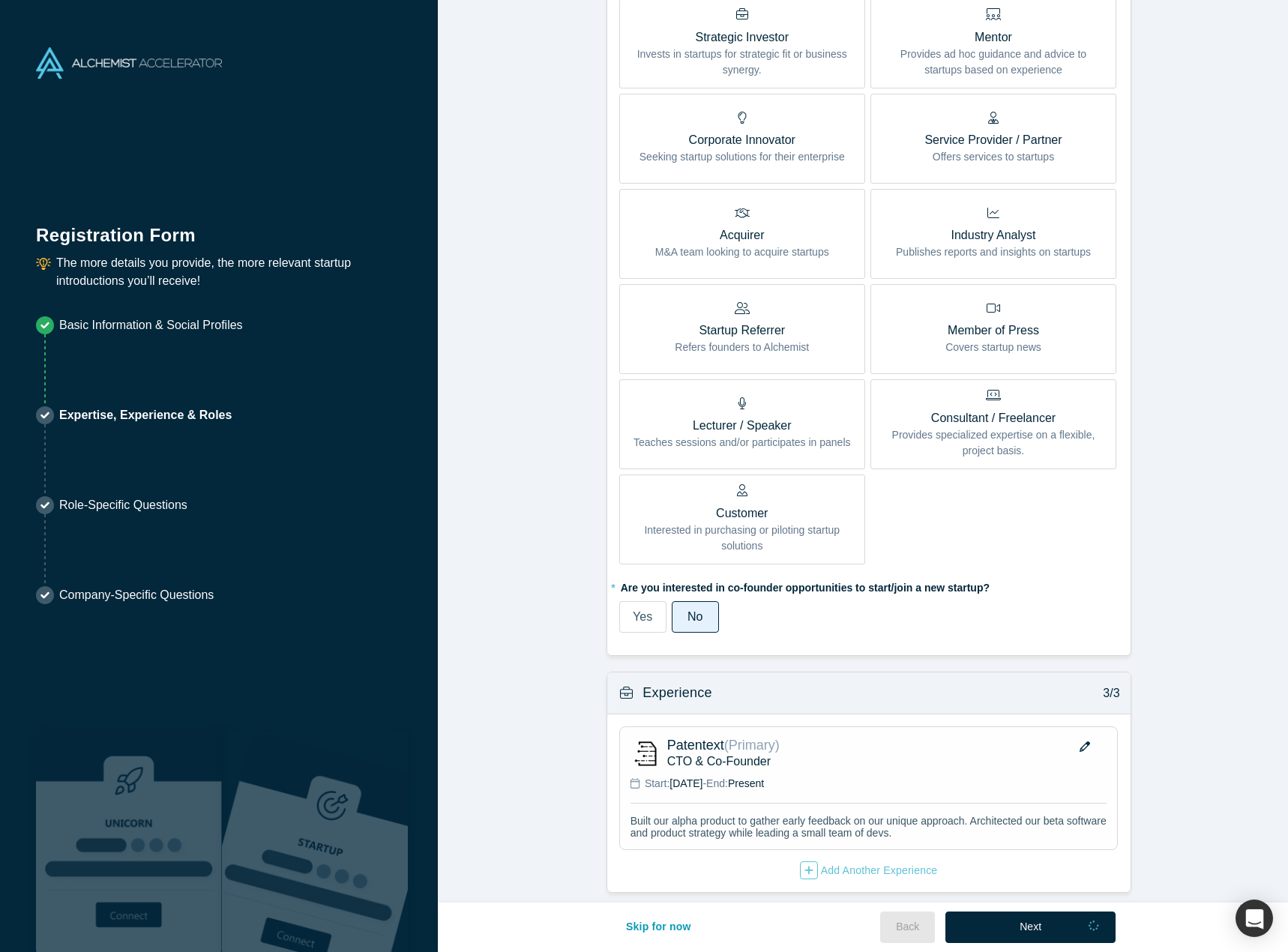
scroll to position [0, 0]
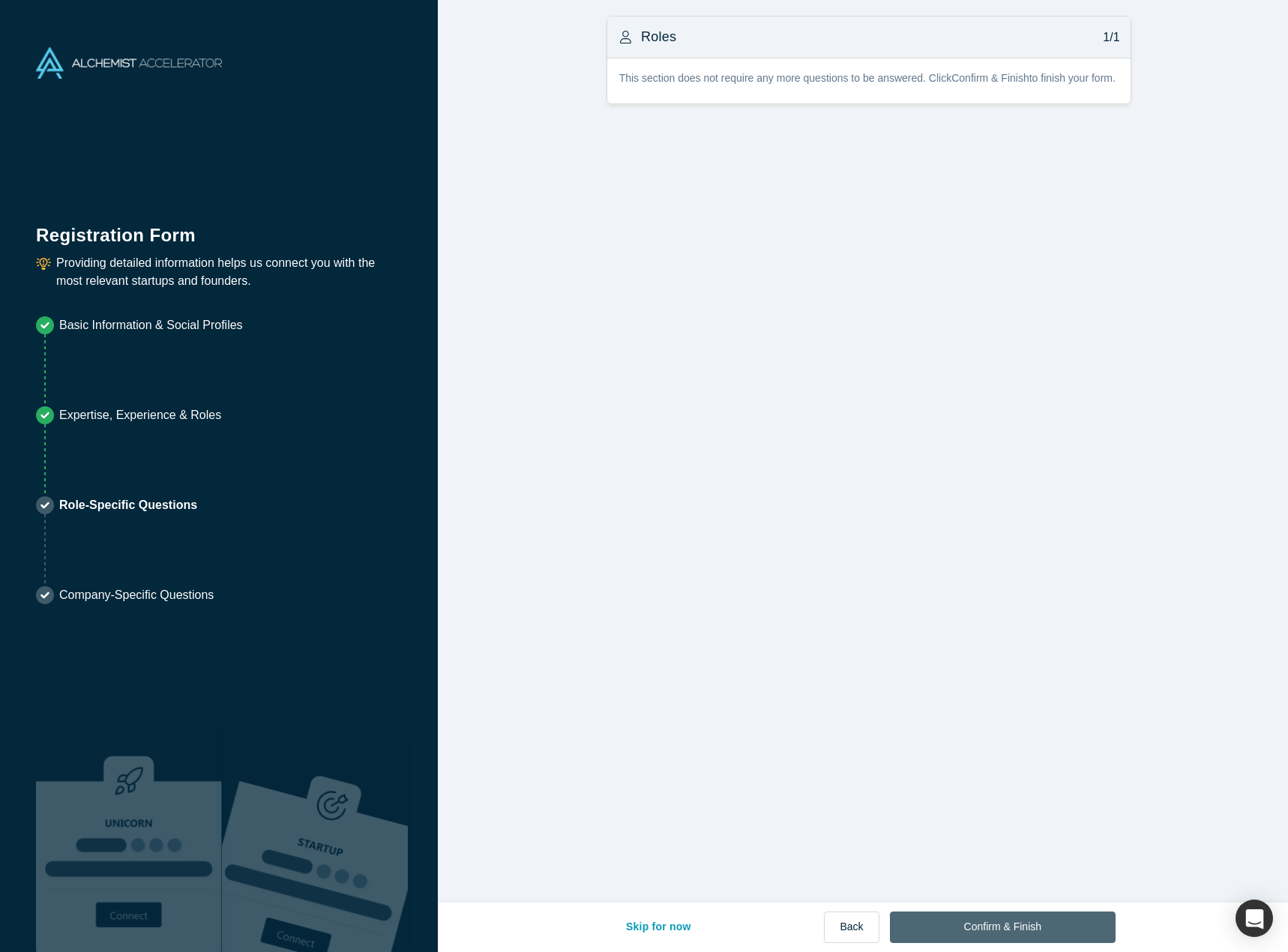
click at [1000, 925] on button "Confirm & Finish" at bounding box center [1003, 928] width 226 height 31
